Goal: Feedback & Contribution: Submit feedback/report problem

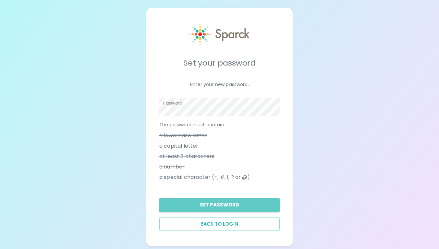
click at [228, 207] on button "Set Password" at bounding box center [219, 205] width 120 height 14
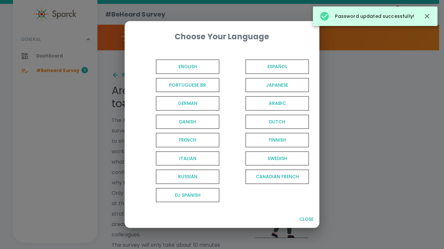
click at [199, 66] on span "English" at bounding box center [188, 66] width 64 height 15
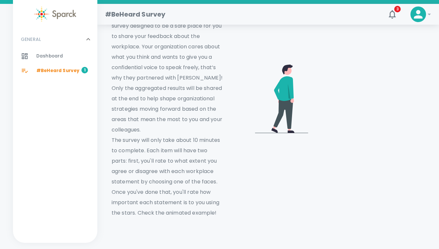
scroll to position [19, 0]
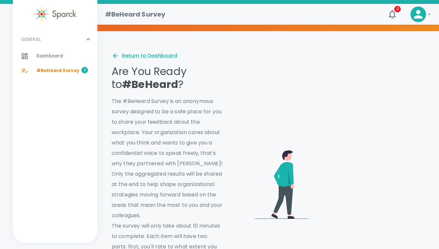
click at [392, 158] on video at bounding box center [368, 183] width 111 height 56
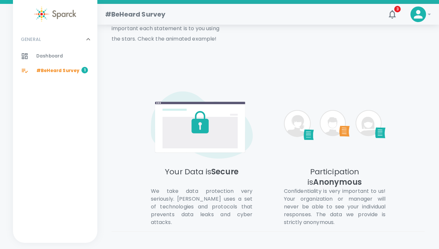
scroll to position [311, 0]
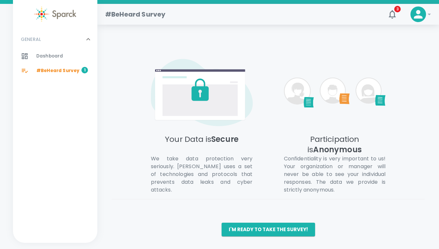
click at [279, 229] on button "I'm ready to take the survey!" at bounding box center [268, 230] width 93 height 14
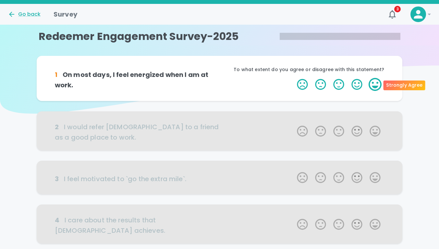
click at [373, 87] on label "5 Stars" at bounding box center [375, 84] width 18 height 13
click at [293, 78] on input "5 Stars" at bounding box center [293, 78] width 0 height 0
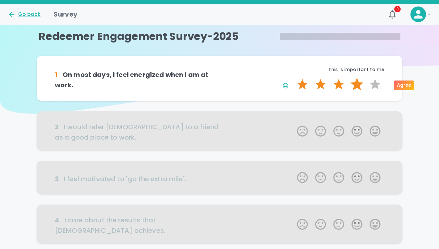
click at [357, 83] on label "4 Stars" at bounding box center [357, 84] width 18 height 13
click at [293, 78] on input "4 Stars" at bounding box center [293, 78] width 0 height 0
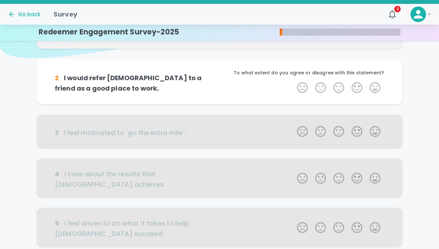
scroll to position [57, 0]
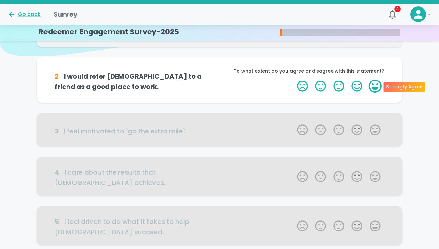
click at [376, 88] on label "5 Stars" at bounding box center [375, 85] width 18 height 13
click at [293, 79] on input "5 Stars" at bounding box center [293, 79] width 0 height 0
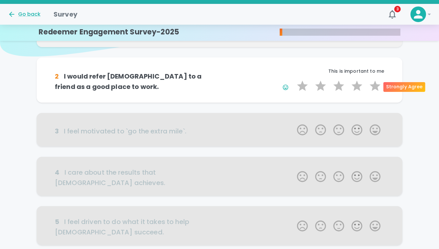
click at [376, 88] on label "5 Stars" at bounding box center [375, 85] width 18 height 13
click at [293, 79] on input "5 Stars" at bounding box center [293, 79] width 0 height 0
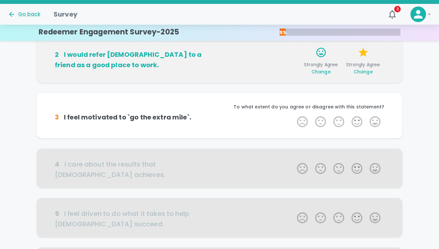
scroll to position [64, 0]
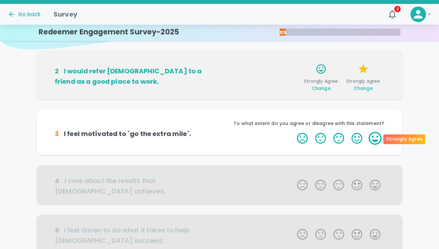
click at [372, 139] on label "5 Stars" at bounding box center [375, 138] width 18 height 13
click at [293, 132] on input "5 Stars" at bounding box center [293, 131] width 0 height 0
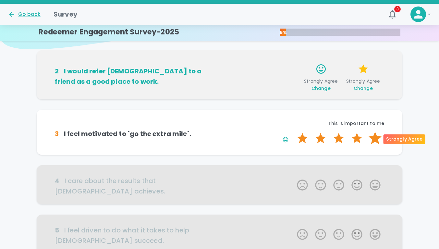
click at [379, 139] on label "5 Stars" at bounding box center [375, 138] width 18 height 13
click at [293, 132] on input "5 Stars" at bounding box center [293, 131] width 0 height 0
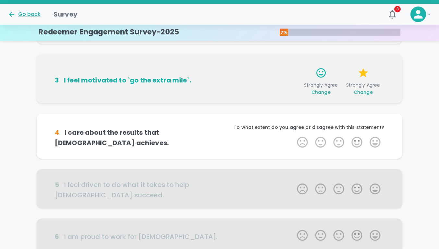
scroll to position [121, 0]
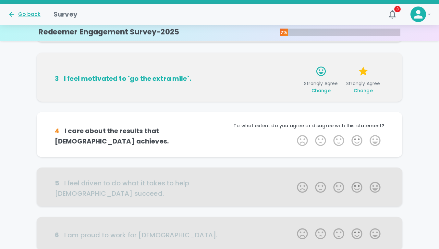
click at [379, 139] on label "5 Stars" at bounding box center [375, 140] width 18 height 13
click at [293, 134] on input "5 Stars" at bounding box center [293, 134] width 0 height 0
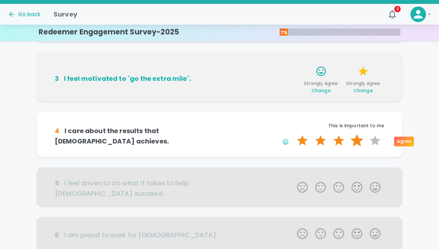
click at [356, 141] on label "4 Stars" at bounding box center [357, 140] width 18 height 13
click at [293, 134] on input "4 Stars" at bounding box center [293, 134] width 0 height 0
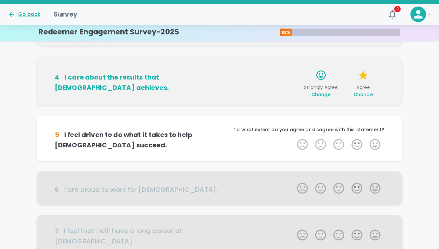
scroll to position [178, 0]
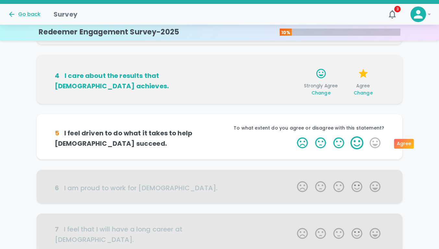
click at [360, 142] on label "4 Stars" at bounding box center [357, 142] width 18 height 13
click at [293, 136] on input "4 Stars" at bounding box center [293, 136] width 0 height 0
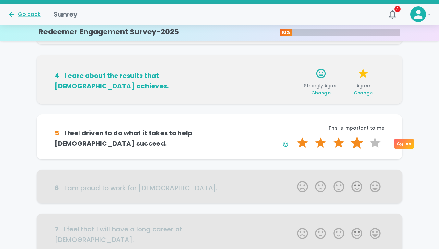
click at [359, 143] on label "4 Stars" at bounding box center [357, 142] width 18 height 13
click at [293, 136] on input "4 Stars" at bounding box center [293, 136] width 0 height 0
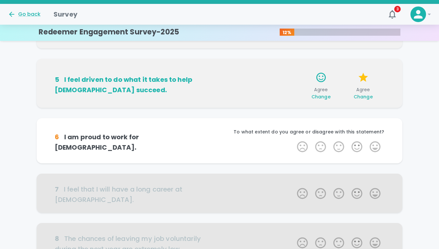
scroll to position [235, 0]
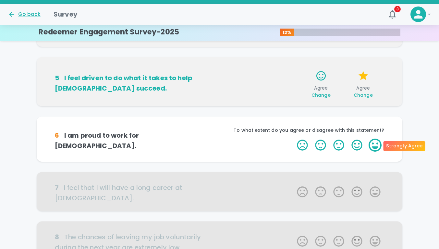
click at [371, 147] on label "5 Stars" at bounding box center [375, 145] width 18 height 13
click at [293, 139] on input "5 Stars" at bounding box center [293, 138] width 0 height 0
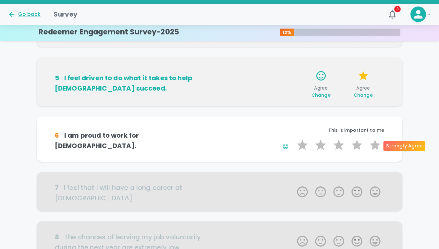
click at [371, 147] on label "5 Stars" at bounding box center [375, 145] width 18 height 13
click at [293, 139] on input "5 Stars" at bounding box center [293, 138] width 0 height 0
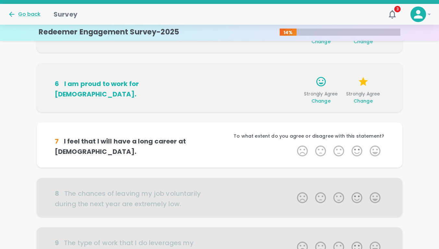
scroll to position [293, 0]
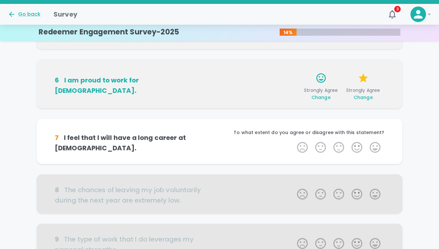
click at [371, 147] on label "5 Stars" at bounding box center [375, 147] width 18 height 13
click at [293, 141] on input "5 Stars" at bounding box center [293, 140] width 0 height 0
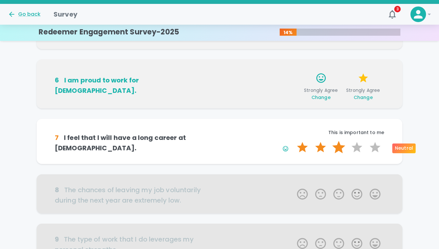
click at [337, 148] on label "3 Stars" at bounding box center [339, 147] width 18 height 13
click at [293, 141] on input "3 Stars" at bounding box center [293, 140] width 0 height 0
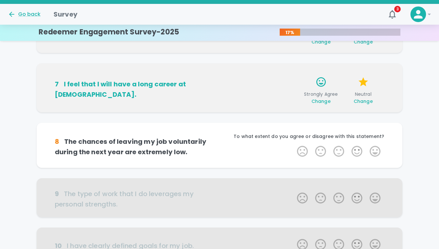
scroll to position [350, 0]
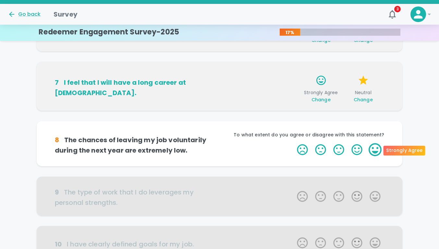
click at [377, 147] on label "5 Stars" at bounding box center [375, 149] width 18 height 13
click at [293, 143] on input "5 Stars" at bounding box center [293, 143] width 0 height 0
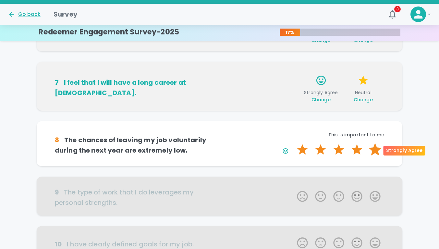
click at [375, 148] on label "5 Stars" at bounding box center [375, 149] width 18 height 13
click at [293, 143] on input "5 Stars" at bounding box center [293, 143] width 0 height 0
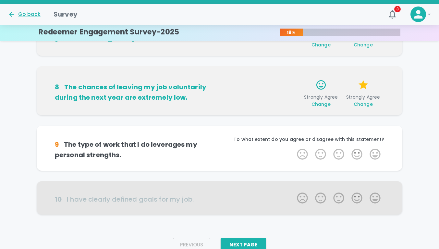
scroll to position [407, 0]
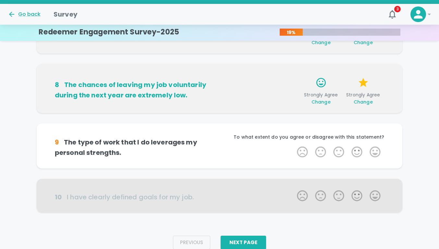
click at [375, 148] on label "5 Stars" at bounding box center [375, 151] width 18 height 13
click at [293, 145] on input "5 Stars" at bounding box center [293, 145] width 0 height 0
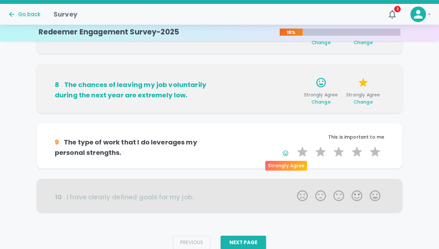
click at [285, 152] on icon "button" at bounding box center [285, 153] width 6 height 6
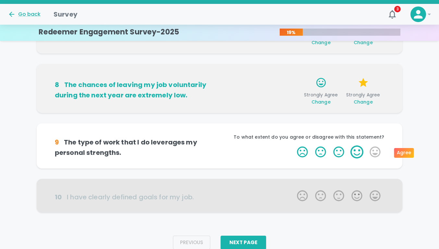
click at [354, 154] on label "4 Stars" at bounding box center [357, 151] width 18 height 13
click at [293, 145] on input "4 Stars" at bounding box center [293, 145] width 0 height 0
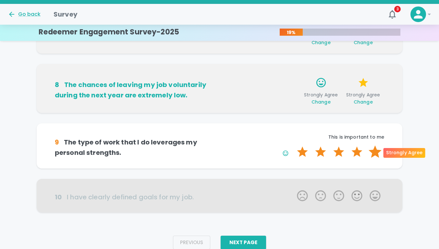
click at [377, 153] on label "5 Stars" at bounding box center [375, 151] width 18 height 13
click at [293, 145] on input "5 Stars" at bounding box center [293, 145] width 0 height 0
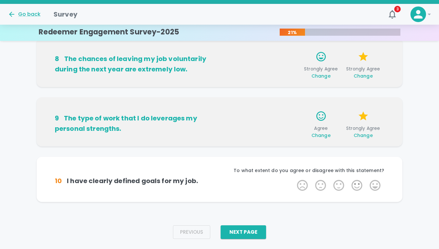
scroll to position [449, 0]
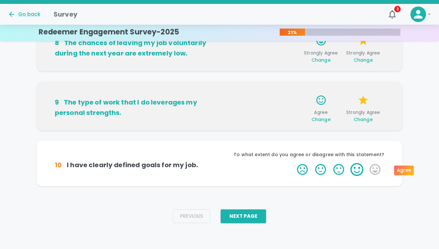
click at [359, 169] on label "4 Stars" at bounding box center [357, 169] width 18 height 13
click at [293, 163] on input "4 Stars" at bounding box center [293, 163] width 0 height 0
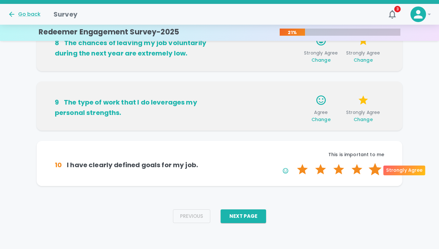
click at [380, 170] on label "5 Stars" at bounding box center [375, 169] width 18 height 13
click at [293, 163] on input "5 Stars" at bounding box center [293, 163] width 0 height 0
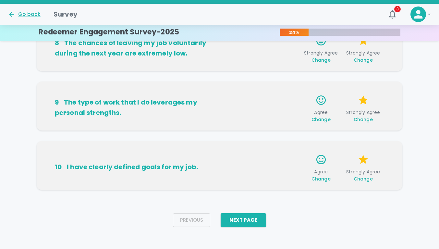
click at [242, 218] on button "Next Page" at bounding box center [243, 220] width 45 height 14
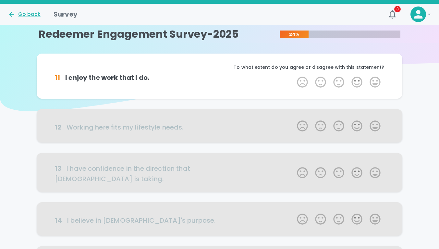
scroll to position [0, 0]
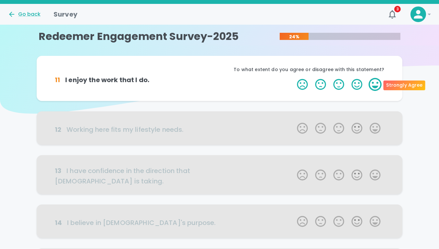
click at [375, 89] on label "5 Stars" at bounding box center [375, 84] width 18 height 13
click at [293, 78] on input "5 Stars" at bounding box center [293, 78] width 0 height 0
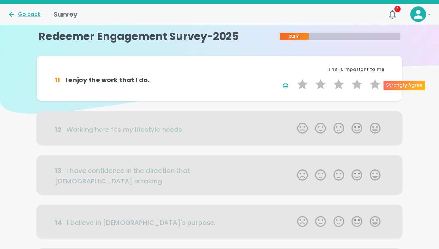
click at [375, 89] on label "5 Stars" at bounding box center [375, 84] width 18 height 13
click at [293, 78] on input "5 Stars" at bounding box center [293, 78] width 0 height 0
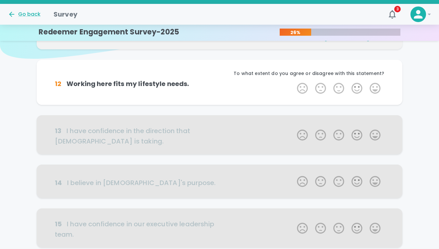
scroll to position [57, 0]
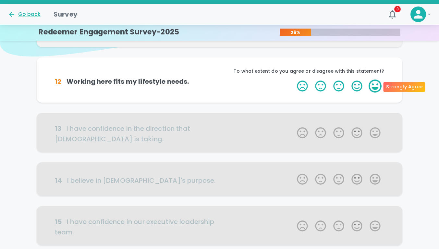
click at [377, 88] on label "5 Stars" at bounding box center [375, 85] width 18 height 13
click at [293, 79] on input "5 Stars" at bounding box center [293, 79] width 0 height 0
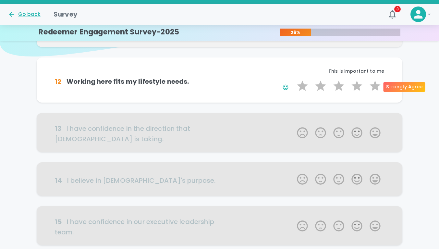
click at [377, 88] on label "5 Stars" at bounding box center [375, 85] width 18 height 13
click at [293, 79] on input "5 Stars" at bounding box center [293, 79] width 0 height 0
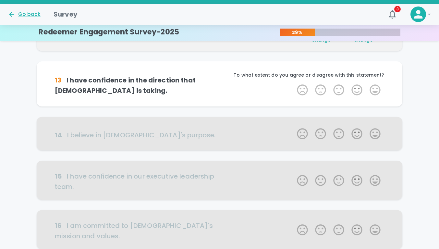
scroll to position [114, 0]
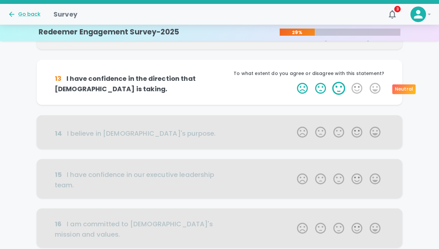
click at [344, 88] on label "3 Stars" at bounding box center [339, 88] width 18 height 13
click at [293, 82] on input "3 Stars" at bounding box center [293, 81] width 0 height 0
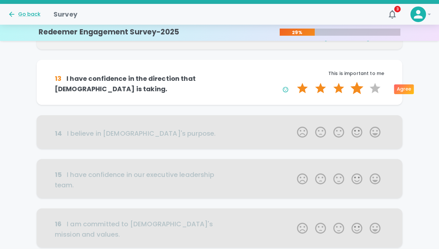
click at [359, 87] on label "4 Stars" at bounding box center [357, 88] width 18 height 13
click at [293, 82] on input "4 Stars" at bounding box center [293, 81] width 0 height 0
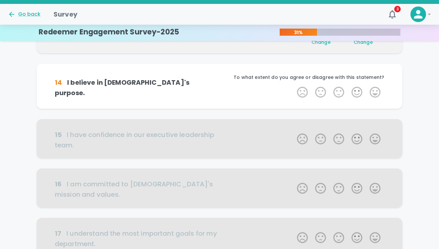
scroll to position [171, 0]
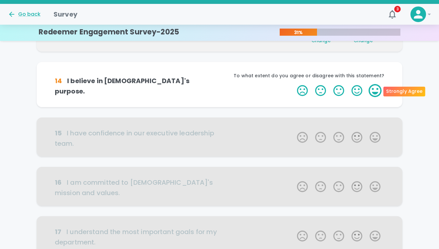
click at [376, 90] on label "5 Stars" at bounding box center [375, 90] width 18 height 13
click at [293, 84] on input "5 Stars" at bounding box center [293, 84] width 0 height 0
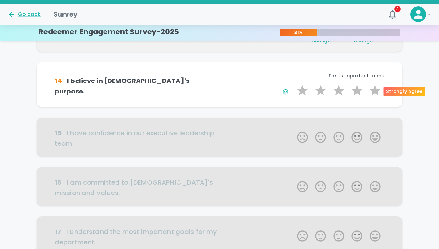
click at [376, 90] on label "5 Stars" at bounding box center [375, 90] width 18 height 13
click at [293, 84] on input "5 Stars" at bounding box center [293, 84] width 0 height 0
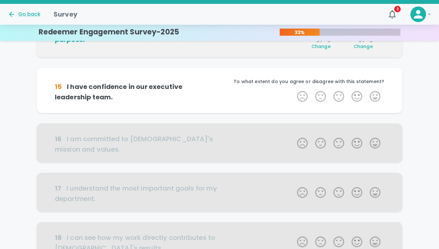
scroll to position [228, 0]
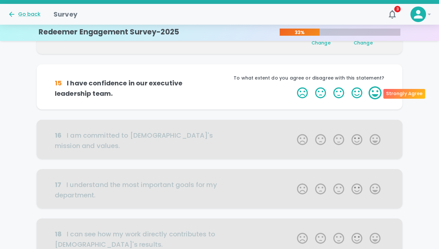
click at [375, 91] on label "5 Stars" at bounding box center [375, 92] width 18 height 13
click at [293, 86] on input "5 Stars" at bounding box center [293, 86] width 0 height 0
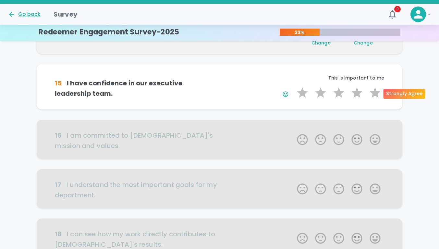
click at [375, 91] on label "5 Stars" at bounding box center [375, 92] width 18 height 13
click at [293, 86] on input "5 Stars" at bounding box center [293, 86] width 0 height 0
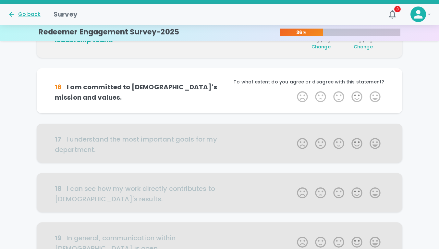
scroll to position [285, 0]
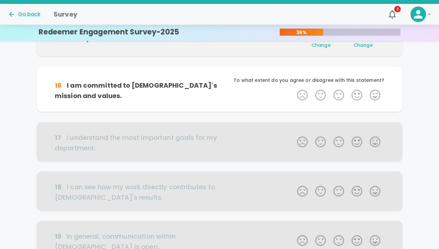
click at [375, 91] on label "5 Stars" at bounding box center [375, 95] width 18 height 13
click at [293, 89] on input "5 Stars" at bounding box center [293, 88] width 0 height 0
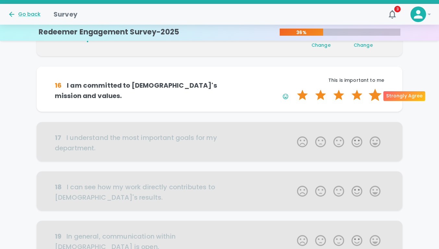
click at [378, 95] on label "5 Stars" at bounding box center [375, 95] width 18 height 13
click at [293, 89] on input "5 Stars" at bounding box center [293, 88] width 0 height 0
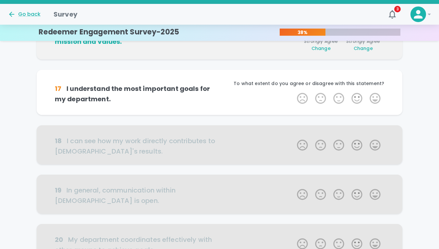
scroll to position [343, 0]
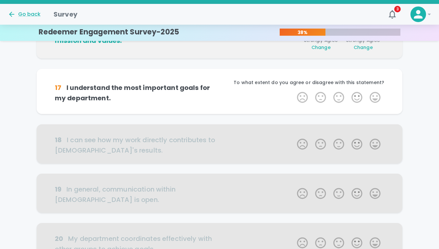
click at [378, 95] on label "5 Stars" at bounding box center [375, 97] width 18 height 13
click at [293, 91] on input "5 Stars" at bounding box center [293, 91] width 0 height 0
click at [378, 95] on label "5 Stars" at bounding box center [375, 97] width 18 height 13
click at [293, 91] on input "5 Stars" at bounding box center [293, 91] width 0 height 0
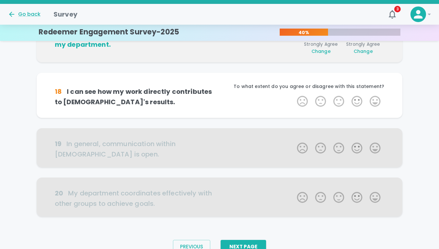
scroll to position [400, 0]
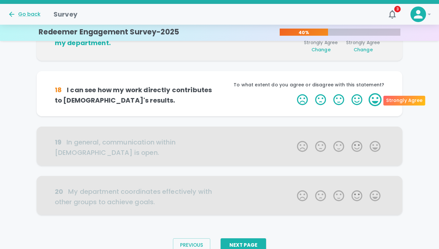
click at [375, 103] on label "5 Stars" at bounding box center [375, 99] width 18 height 13
click at [293, 93] on input "5 Stars" at bounding box center [293, 93] width 0 height 0
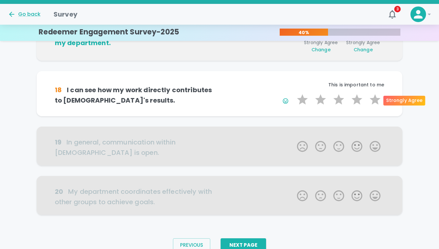
click at [375, 103] on label "5 Stars" at bounding box center [375, 99] width 18 height 13
click at [293, 93] on input "5 Stars" at bounding box center [293, 93] width 0 height 0
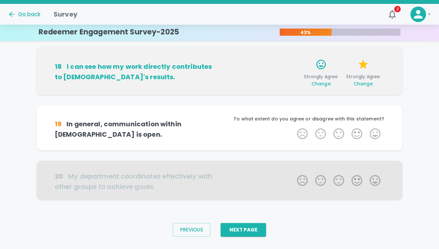
scroll to position [429, 0]
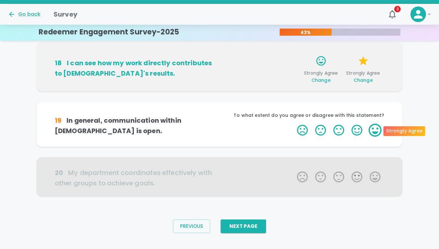
click at [371, 129] on label "5 Stars" at bounding box center [375, 130] width 18 height 13
click at [293, 124] on input "5 Stars" at bounding box center [293, 123] width 0 height 0
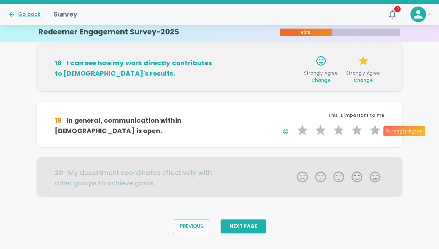
click at [371, 129] on label "5 Stars" at bounding box center [375, 130] width 18 height 13
click at [293, 124] on input "5 Stars" at bounding box center [293, 123] width 0 height 0
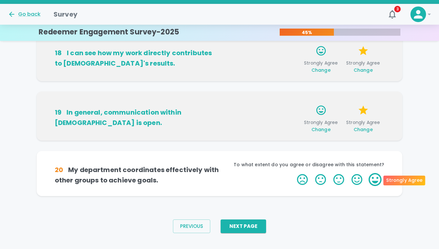
click at [376, 181] on label "5 Stars" at bounding box center [375, 179] width 18 height 13
click at [293, 173] on input "5 Stars" at bounding box center [293, 173] width 0 height 0
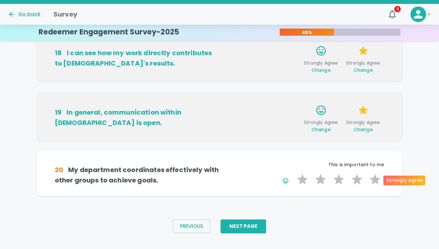
click at [376, 181] on label "5 Stars" at bounding box center [375, 179] width 18 height 13
click at [293, 173] on input "5 Stars" at bounding box center [293, 173] width 0 height 0
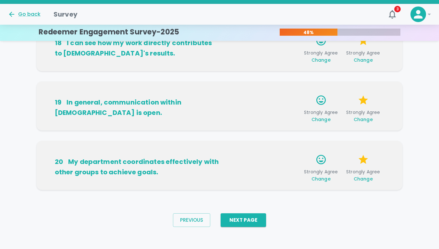
click at [255, 221] on button "Next Page" at bounding box center [243, 220] width 45 height 14
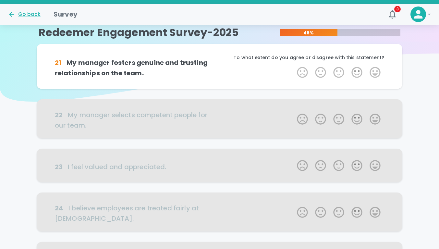
scroll to position [0, 0]
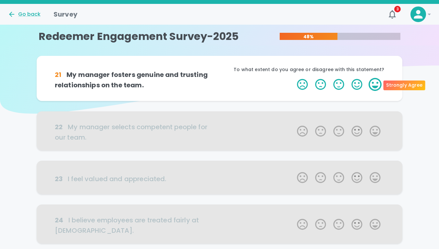
click at [374, 85] on label "5 Stars" at bounding box center [375, 84] width 18 height 13
click at [293, 78] on input "5 Stars" at bounding box center [293, 78] width 0 height 0
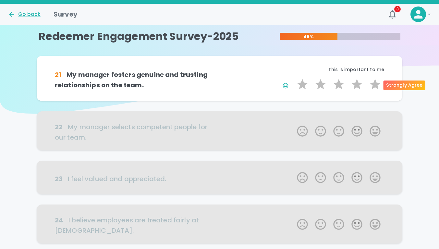
click at [374, 85] on label "5 Stars" at bounding box center [375, 84] width 18 height 13
click at [293, 78] on input "5 Stars" at bounding box center [293, 78] width 0 height 0
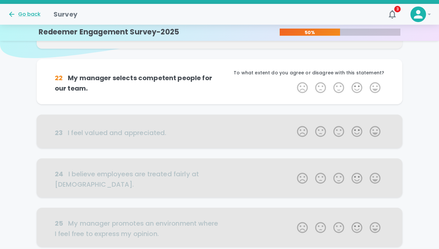
scroll to position [57, 0]
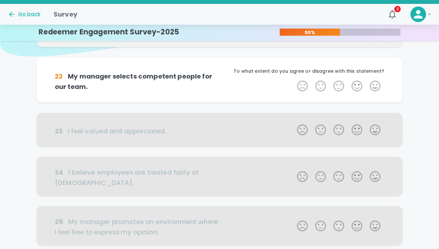
click at [374, 85] on label "5 Stars" at bounding box center [375, 85] width 18 height 13
click at [293, 79] on input "5 Stars" at bounding box center [293, 79] width 0 height 0
click at [374, 85] on label "5 Stars" at bounding box center [375, 85] width 18 height 13
click at [293, 79] on input "5 Stars" at bounding box center [293, 79] width 0 height 0
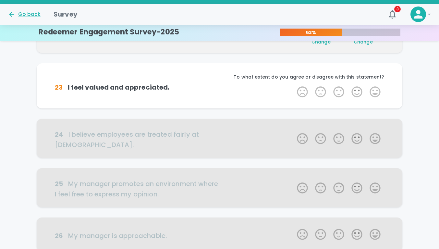
scroll to position [114, 0]
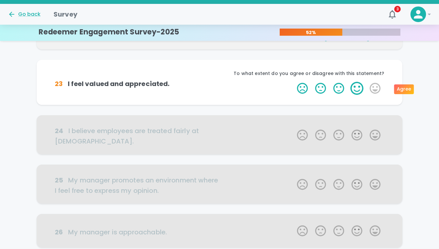
click at [355, 91] on label "4 Stars" at bounding box center [357, 88] width 18 height 13
click at [293, 82] on input "4 Stars" at bounding box center [293, 81] width 0 height 0
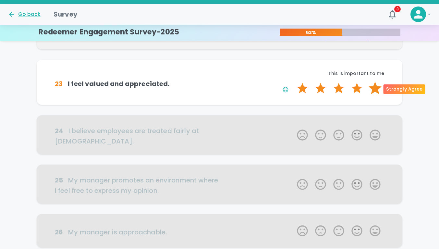
click at [372, 89] on label "5 Stars" at bounding box center [375, 88] width 18 height 13
click at [293, 82] on input "5 Stars" at bounding box center [293, 81] width 0 height 0
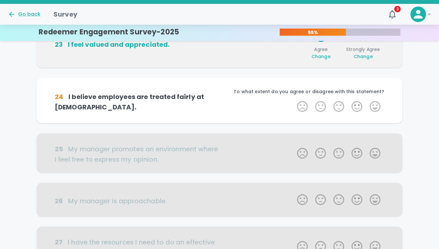
scroll to position [171, 0]
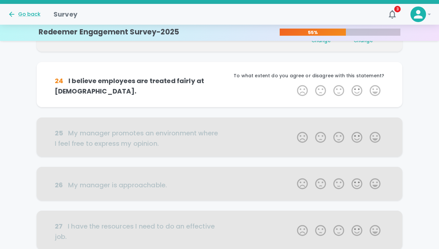
click at [372, 89] on label "5 Stars" at bounding box center [375, 90] width 18 height 13
click at [293, 84] on input "5 Stars" at bounding box center [293, 84] width 0 height 0
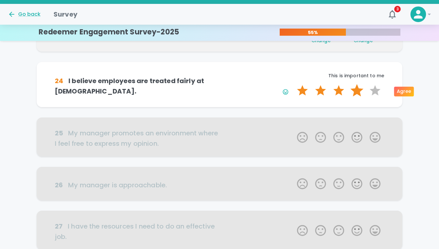
click at [358, 89] on label "4 Stars" at bounding box center [357, 90] width 18 height 13
click at [293, 84] on input "4 Stars" at bounding box center [293, 84] width 0 height 0
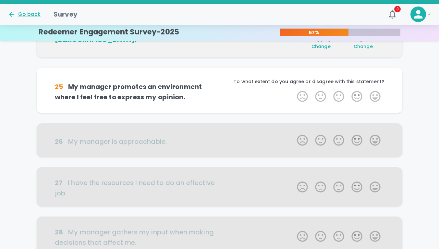
scroll to position [228, 0]
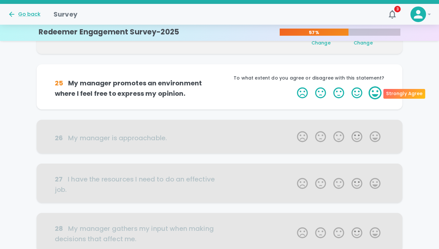
click at [372, 95] on label "5 Stars" at bounding box center [375, 92] width 18 height 13
click at [293, 86] on input "5 Stars" at bounding box center [293, 86] width 0 height 0
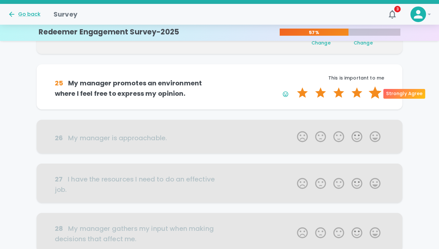
click at [371, 95] on label "5 Stars" at bounding box center [375, 92] width 18 height 13
click at [293, 86] on input "5 Stars" at bounding box center [293, 86] width 0 height 0
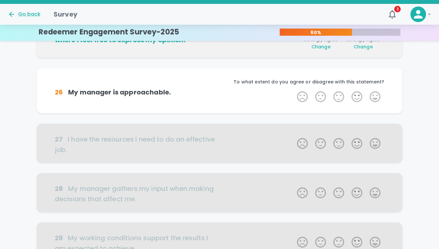
scroll to position [285, 0]
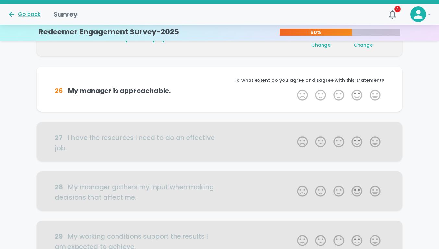
click at [371, 95] on label "5 Stars" at bounding box center [375, 95] width 18 height 13
click at [293, 89] on input "5 Stars" at bounding box center [293, 88] width 0 height 0
click at [371, 95] on label "5 Stars" at bounding box center [375, 95] width 18 height 13
click at [293, 89] on input "5 Stars" at bounding box center [293, 88] width 0 height 0
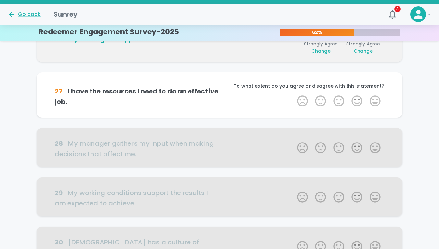
scroll to position [343, 0]
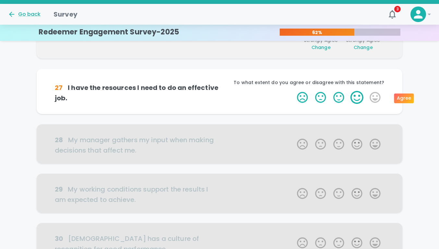
click at [355, 99] on label "4 Stars" at bounding box center [357, 97] width 18 height 13
click at [293, 91] on input "4 Stars" at bounding box center [293, 91] width 0 height 0
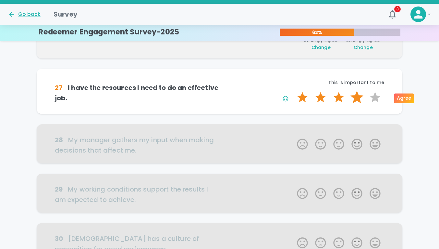
click at [356, 98] on label "4 Stars" at bounding box center [357, 97] width 18 height 13
click at [293, 91] on input "4 Stars" at bounding box center [293, 91] width 0 height 0
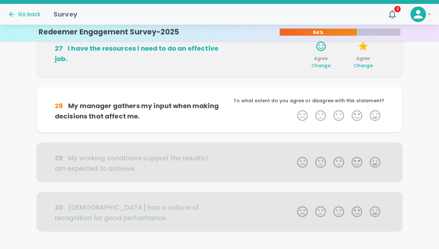
scroll to position [400, 0]
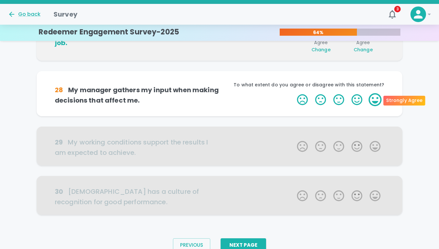
click at [375, 98] on label "5 Stars" at bounding box center [375, 99] width 18 height 13
click at [293, 93] on input "5 Stars" at bounding box center [293, 93] width 0 height 0
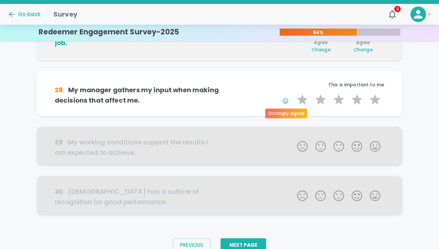
click at [286, 101] on icon "button" at bounding box center [285, 101] width 6 height 6
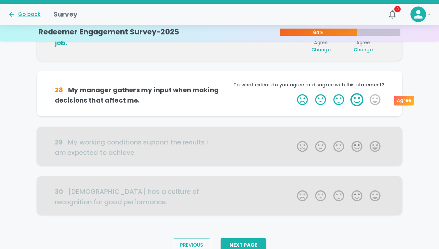
click at [358, 101] on label "4 Stars" at bounding box center [357, 99] width 18 height 13
click at [293, 93] on input "4 Stars" at bounding box center [293, 93] width 0 height 0
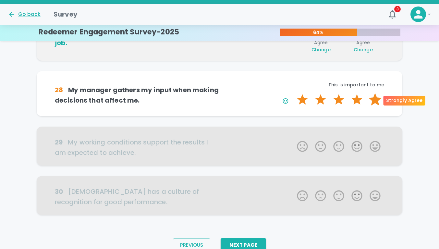
click at [375, 103] on label "5 Stars" at bounding box center [375, 99] width 18 height 13
click at [293, 93] on input "5 Stars" at bounding box center [293, 93] width 0 height 0
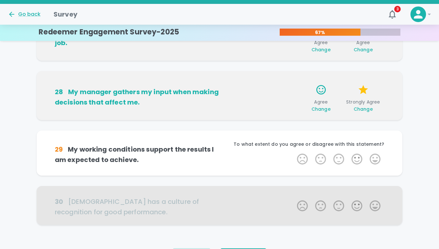
scroll to position [429, 0]
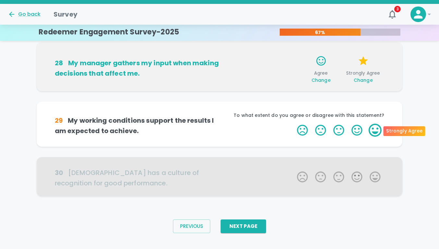
click at [372, 129] on label "5 Stars" at bounding box center [375, 130] width 18 height 13
click at [293, 124] on input "5 Stars" at bounding box center [293, 123] width 0 height 0
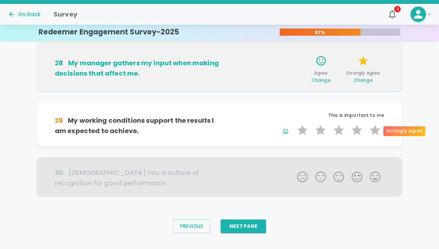
click at [372, 129] on label "5 Stars" at bounding box center [375, 130] width 18 height 13
click at [293, 124] on input "5 Stars" at bounding box center [293, 123] width 0 height 0
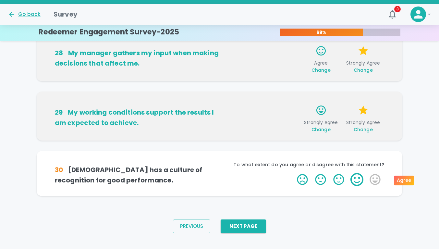
click at [355, 178] on label "4 Stars" at bounding box center [357, 179] width 18 height 13
click at [293, 173] on input "4 Stars" at bounding box center [293, 173] width 0 height 0
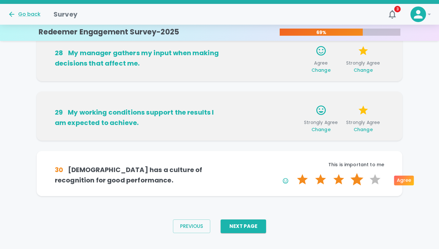
click at [358, 176] on label "4 Stars" at bounding box center [357, 179] width 18 height 13
click at [293, 173] on input "4 Stars" at bounding box center [293, 173] width 0 height 0
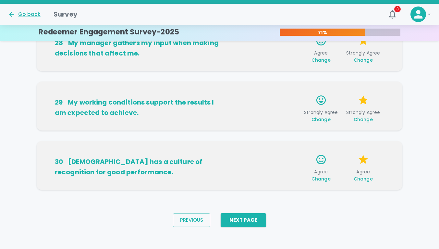
click at [238, 159] on div "Agree Change Agree Change" at bounding box center [302, 166] width 165 height 31
click at [241, 224] on button "Next Page" at bounding box center [243, 220] width 45 height 14
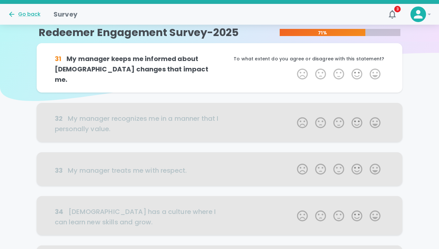
scroll to position [0, 0]
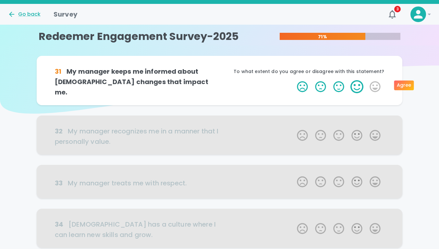
click at [359, 82] on label "4 Stars" at bounding box center [357, 86] width 18 height 13
click at [293, 80] on input "4 Stars" at bounding box center [293, 80] width 0 height 0
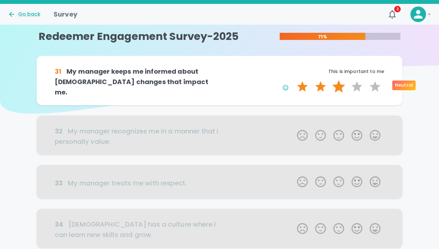
click at [341, 85] on label "3 Stars" at bounding box center [339, 86] width 18 height 13
click at [293, 80] on input "3 Stars" at bounding box center [293, 80] width 0 height 0
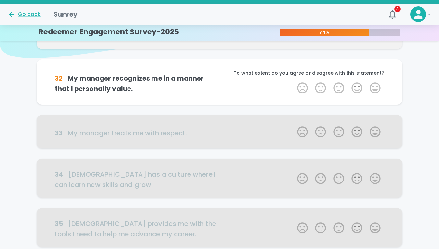
scroll to position [57, 0]
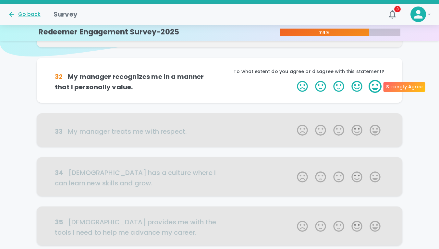
click at [373, 87] on label "5 Stars" at bounding box center [375, 86] width 18 height 13
click at [293, 80] on input "5 Stars" at bounding box center [293, 79] width 0 height 0
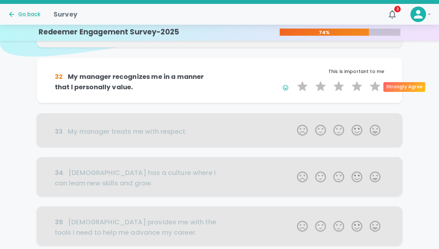
click at [373, 87] on label "5 Stars" at bounding box center [375, 86] width 18 height 13
click at [293, 80] on input "5 Stars" at bounding box center [293, 79] width 0 height 0
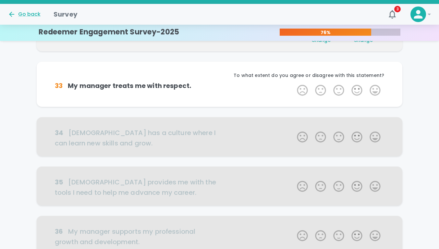
scroll to position [114, 0]
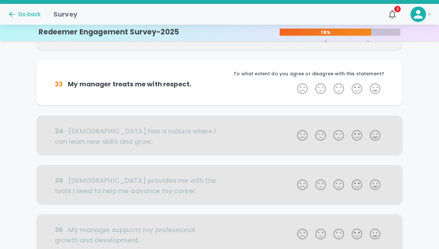
click at [411, 91] on div "31 My manager keeps me informed about [DEMOGRAPHIC_DATA] changes that impact me…" at bounding box center [219, 209] width 439 height 537
click at [347, 74] on p "To what extent do you agree or disagree with this statement?" at bounding box center [302, 73] width 165 height 6
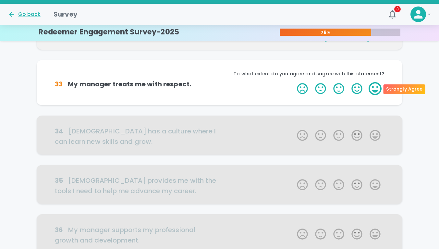
click at [374, 90] on label "5 Stars" at bounding box center [375, 88] width 18 height 13
click at [293, 82] on input "5 Stars" at bounding box center [293, 82] width 0 height 0
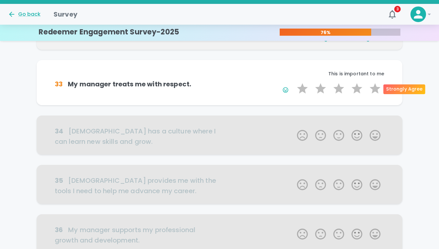
click at [374, 90] on label "5 Stars" at bounding box center [375, 88] width 18 height 13
click at [293, 82] on input "5 Stars" at bounding box center [293, 82] width 0 height 0
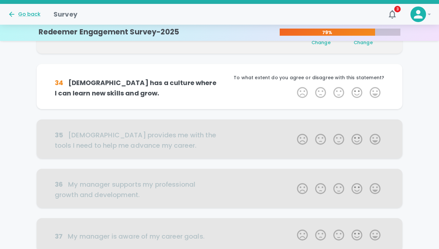
scroll to position [171, 0]
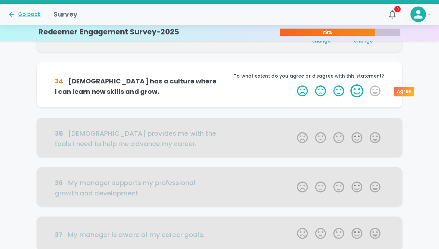
click at [354, 91] on label "4 Stars" at bounding box center [357, 90] width 18 height 13
click at [293, 84] on input "4 Stars" at bounding box center [293, 84] width 0 height 0
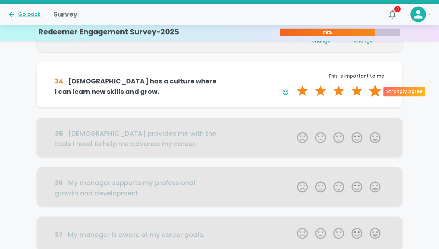
click at [374, 89] on label "5 Stars" at bounding box center [375, 90] width 18 height 13
click at [293, 84] on input "5 Stars" at bounding box center [293, 84] width 0 height 0
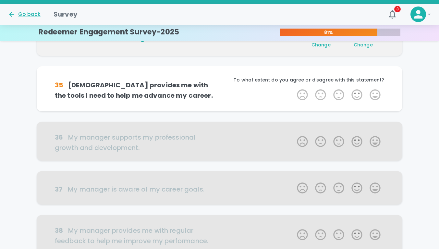
scroll to position [228, 0]
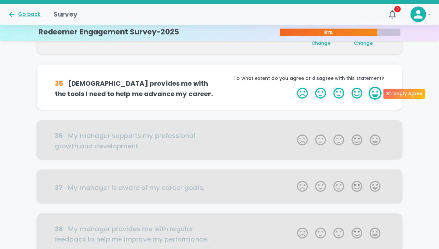
click at [375, 92] on label "5 Stars" at bounding box center [375, 93] width 18 height 13
click at [293, 87] on input "5 Stars" at bounding box center [293, 86] width 0 height 0
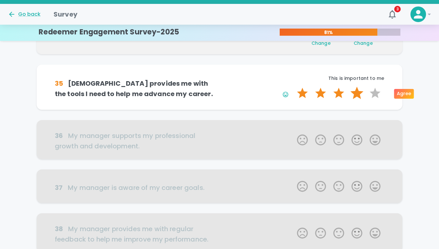
click at [361, 93] on label "4 Stars" at bounding box center [357, 93] width 18 height 13
click at [293, 87] on input "4 Stars" at bounding box center [293, 86] width 0 height 0
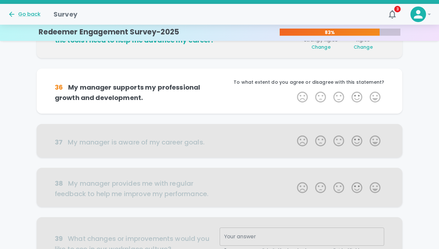
scroll to position [285, 0]
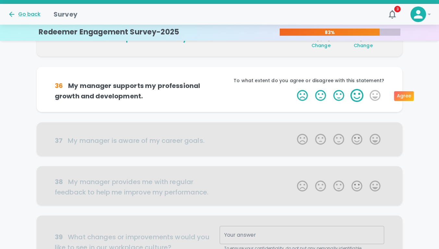
click at [354, 96] on label "4 Stars" at bounding box center [357, 95] width 18 height 13
click at [293, 89] on input "4 Stars" at bounding box center [293, 89] width 0 height 0
click at [354, 96] on label "4 Stars" at bounding box center [357, 95] width 18 height 13
click at [293, 89] on input "4 Stars" at bounding box center [293, 89] width 0 height 0
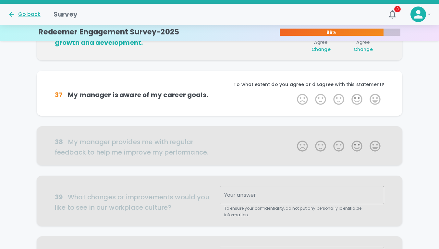
scroll to position [343, 0]
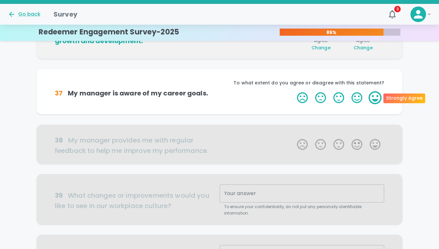
click at [370, 98] on label "5 Stars" at bounding box center [375, 97] width 18 height 13
click at [293, 91] on input "5 Stars" at bounding box center [293, 91] width 0 height 0
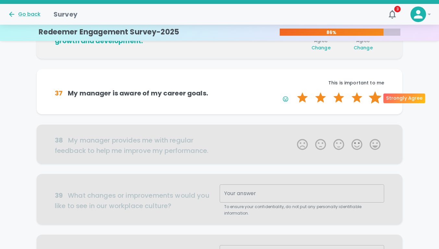
click at [379, 100] on label "5 Stars" at bounding box center [375, 97] width 18 height 13
click at [293, 91] on input "5 Stars" at bounding box center [293, 91] width 0 height 0
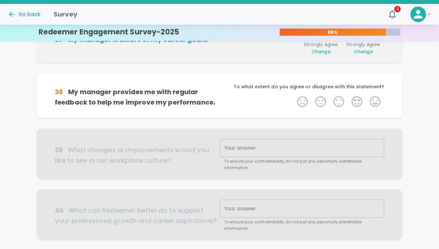
scroll to position [400, 0]
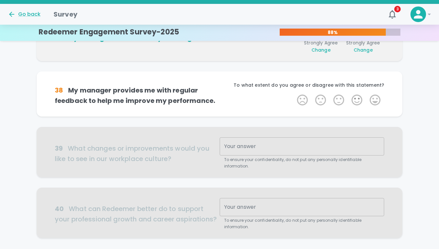
click at [379, 100] on label "5 Stars" at bounding box center [375, 99] width 18 height 13
click at [293, 93] on input "5 Stars" at bounding box center [293, 93] width 0 height 0
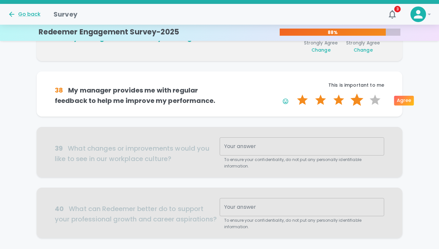
click at [359, 101] on label "4 Stars" at bounding box center [357, 99] width 18 height 13
click at [293, 93] on input "4 Stars" at bounding box center [293, 93] width 0 height 0
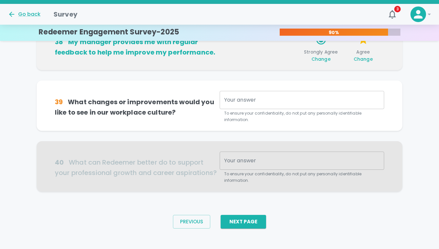
scroll to position [451, 0]
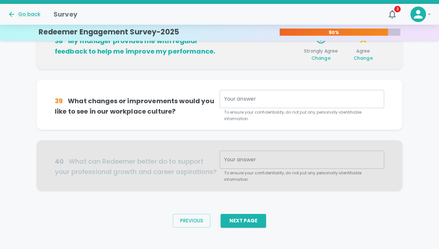
click at [326, 98] on textarea "Your answer" at bounding box center [302, 98] width 156 height 7
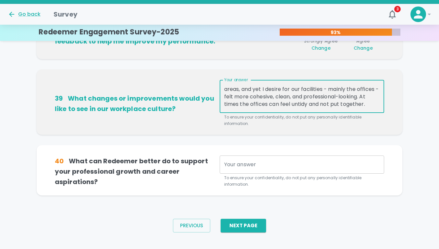
scroll to position [470, 0]
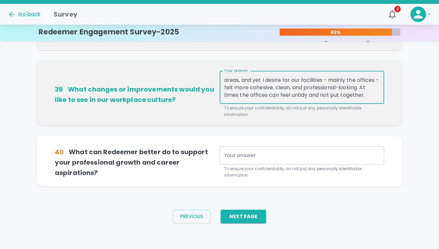
type textarea "I appreciate [PERSON_NAME]'s professionalism in many areas, and yet I desire fo…"
click at [253, 148] on div "x Your answer" at bounding box center [302, 155] width 165 height 18
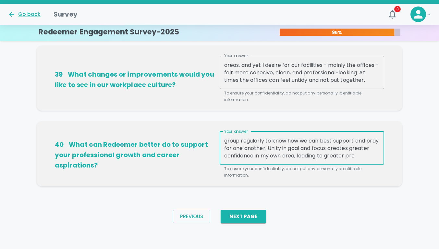
scroll to position [22, 0]
type textarea "I really enjoy hearing about other departments and how they function. There is …"
click at [254, 218] on button "Next Page" at bounding box center [243, 217] width 45 height 14
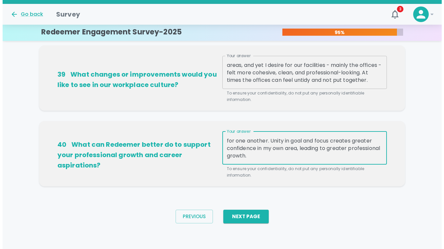
scroll to position [0, 0]
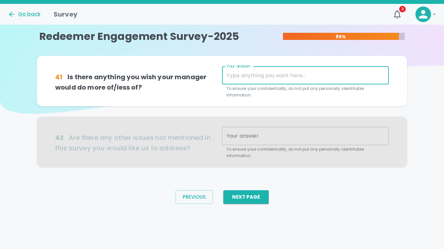
click at [283, 74] on textarea "Your answer" at bounding box center [305, 75] width 158 height 7
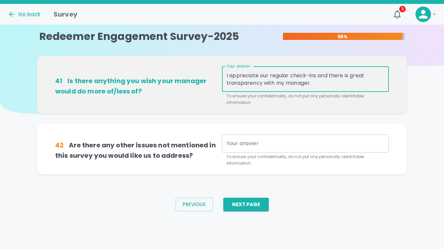
type textarea "I appreciate our regular check-ins and there is great transparency with my mana…"
click at [283, 139] on div "x Your answer" at bounding box center [305, 143] width 167 height 18
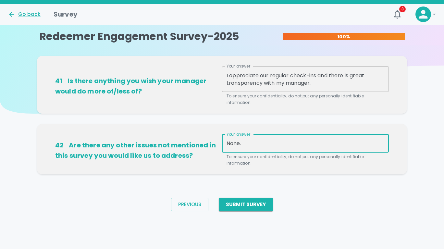
type textarea "None."
click at [226, 209] on button "Submit Survey" at bounding box center [246, 205] width 54 height 14
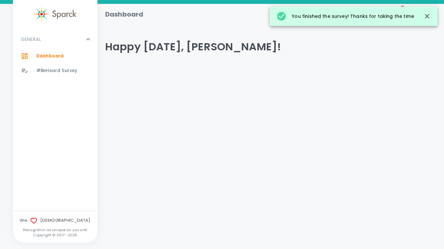
click at [427, 14] on icon "button" at bounding box center [427, 16] width 8 height 8
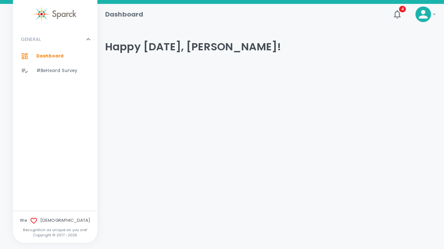
click at [401, 16] on icon "button" at bounding box center [397, 14] width 10 height 10
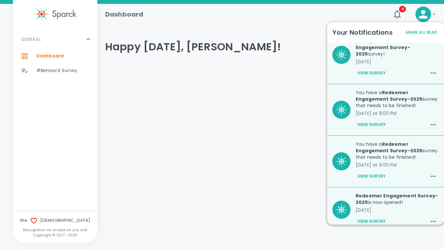
scroll to position [25, 0]
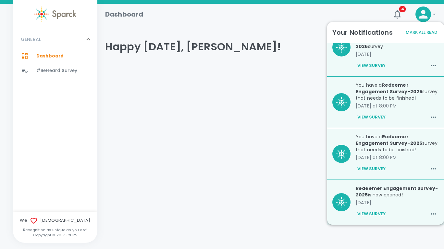
click at [250, 101] on div "Dashboard 4 ! GENERAL 0 Dashboard 0 #BeHeard Survey 0 We Redeemer Church Recogn…" at bounding box center [222, 57] width 444 height 106
